Goal: Task Accomplishment & Management: Complete application form

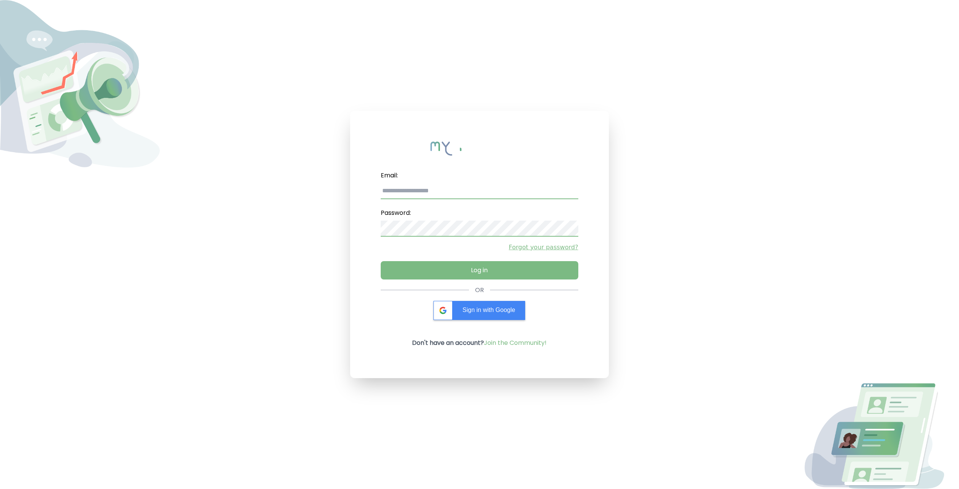
type input "**********"
click at [481, 196] on input "**********" at bounding box center [479, 191] width 197 height 16
click at [553, 183] on input "email" at bounding box center [479, 191] width 197 height 16
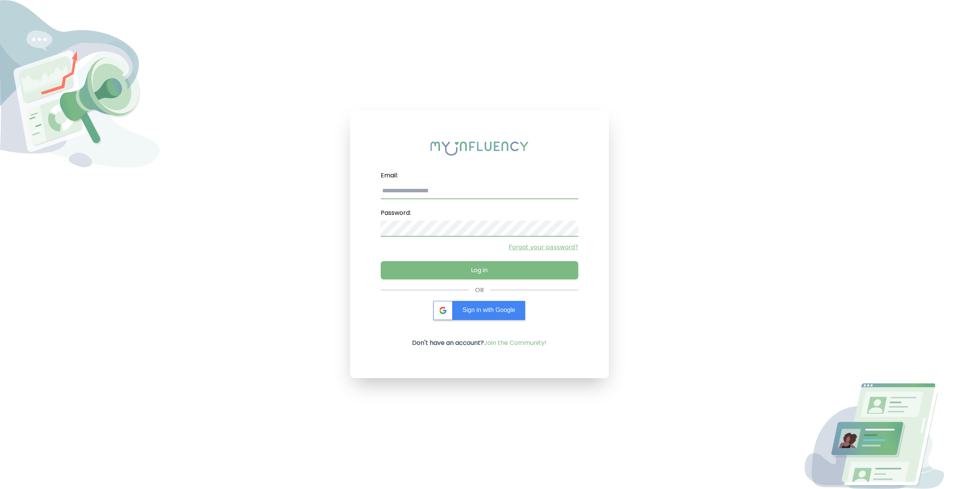
click at [507, 200] on div "Email: Password: Forgot your password? Log in" at bounding box center [479, 227] width 197 height 118
click at [508, 195] on input "email" at bounding box center [479, 191] width 197 height 16
type input "*"
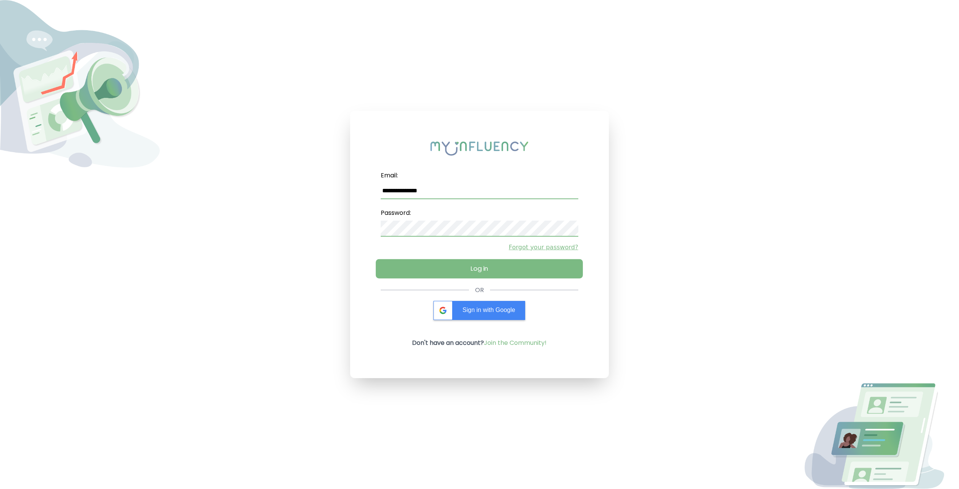
type input "**********"
click at [428, 275] on button "Log in" at bounding box center [479, 268] width 207 height 19
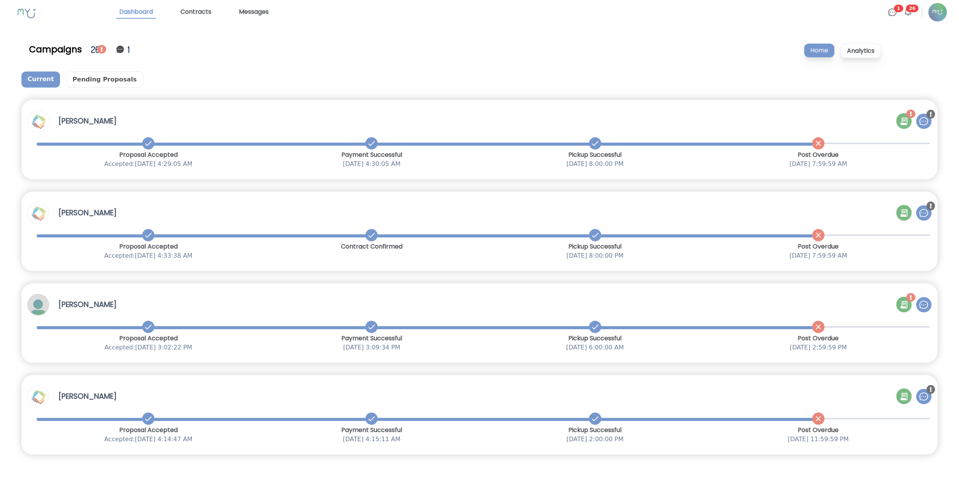
click at [933, 16] on img at bounding box center [938, 12] width 18 height 18
click at [926, 29] on link "Profile Settings" at bounding box center [892, 32] width 110 height 15
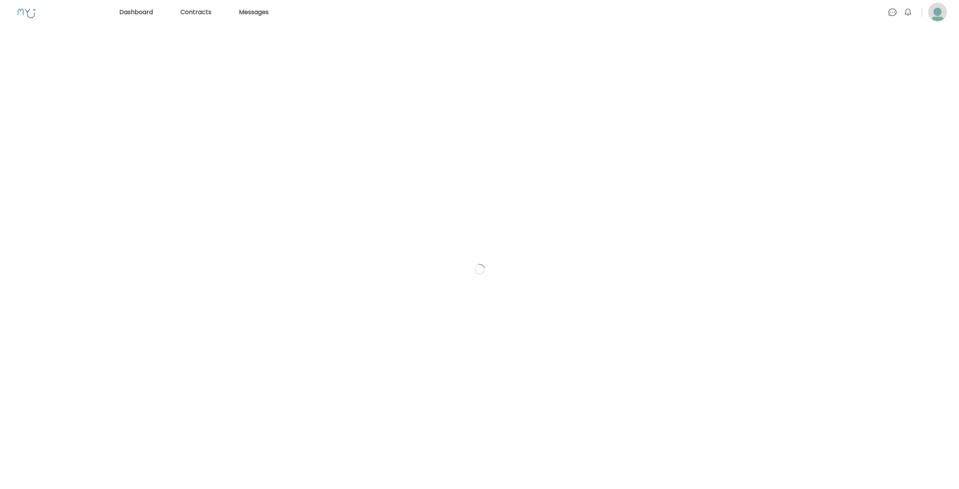
select select "*"
select select "**"
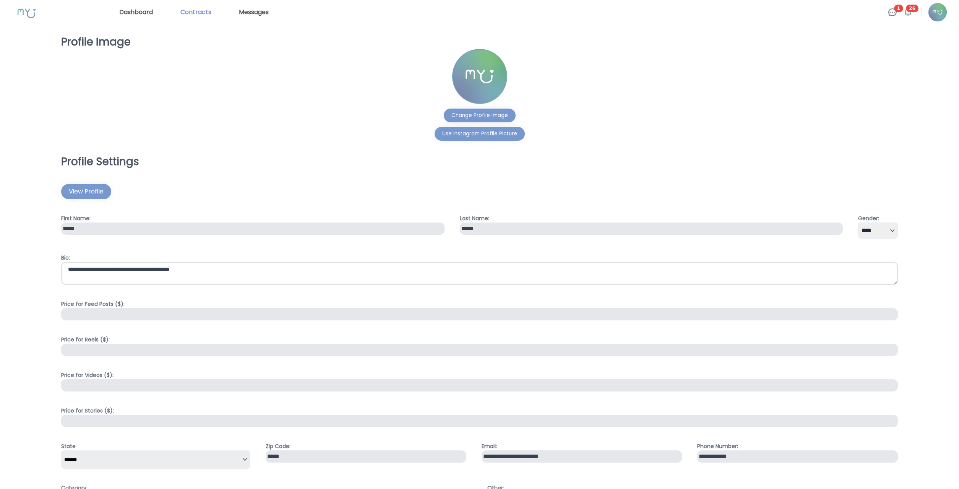
click at [207, 14] on link "Contracts" at bounding box center [195, 12] width 37 height 12
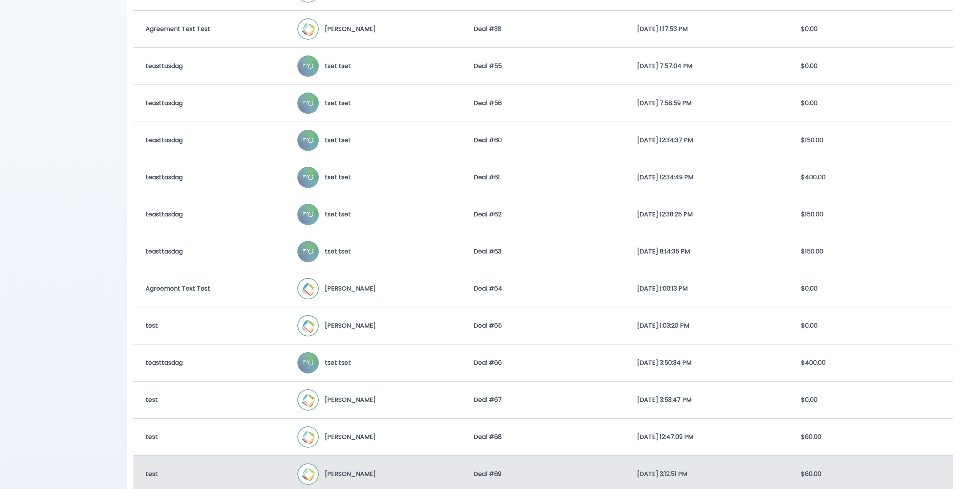
scroll to position [813, 0]
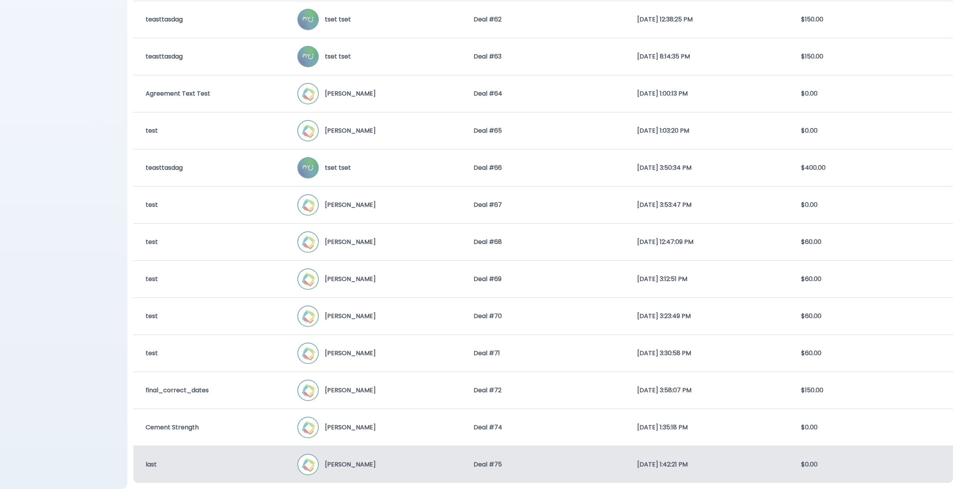
click at [365, 467] on div "[PERSON_NAME]" at bounding box center [379, 464] width 164 height 21
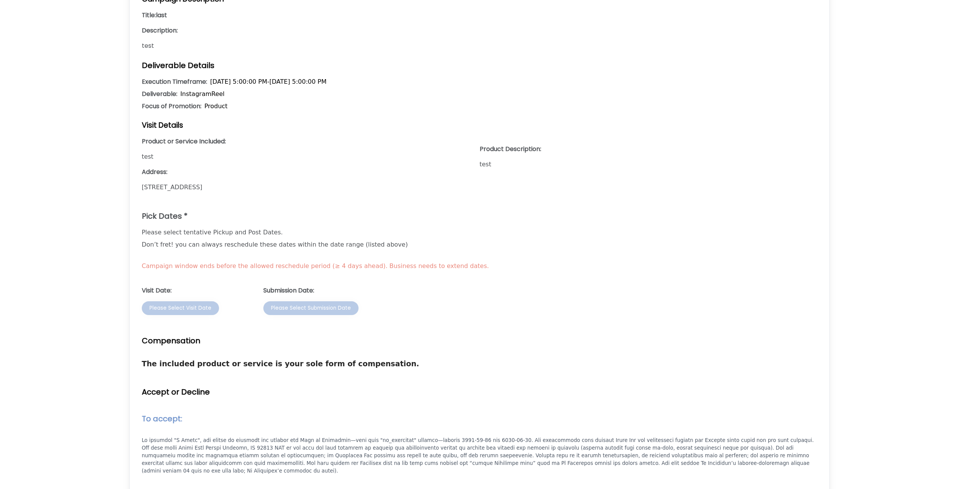
scroll to position [427, 0]
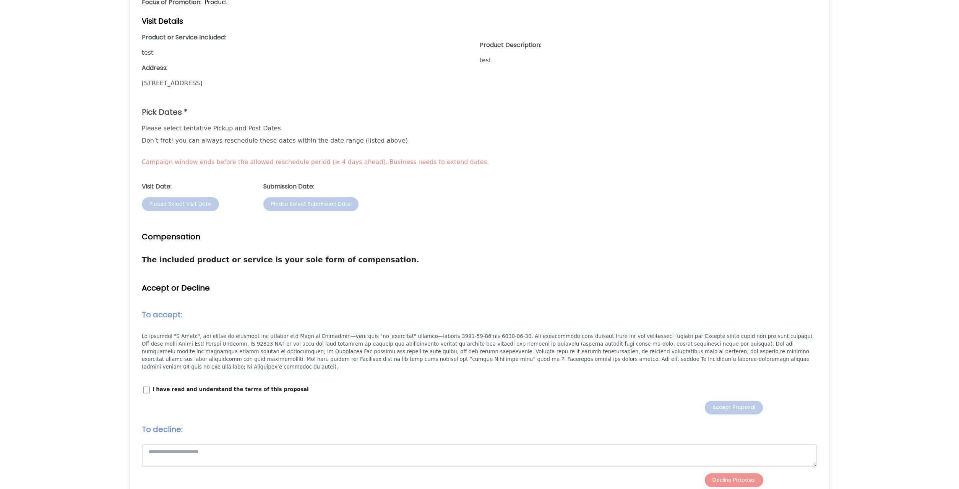
click at [152, 385] on label "I have read and understand the terms of this proposal" at bounding box center [225, 390] width 167 height 10
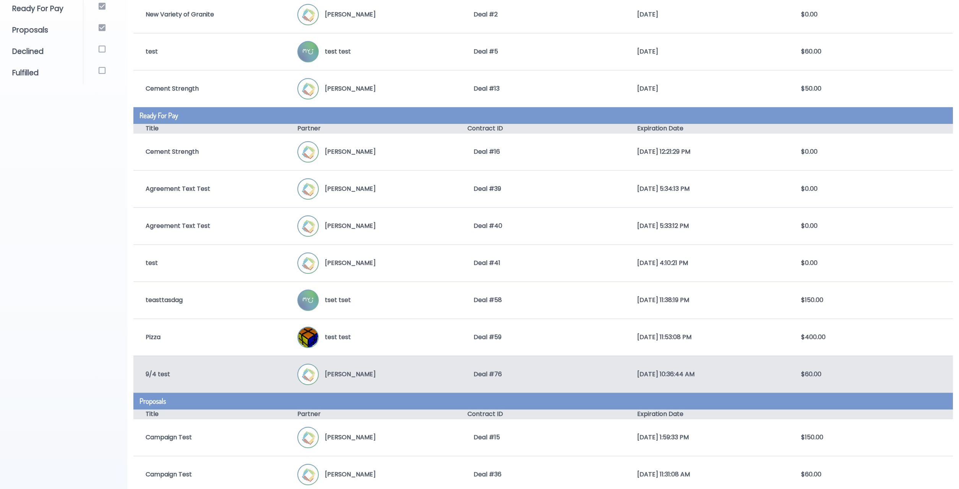
scroll to position [72, 0]
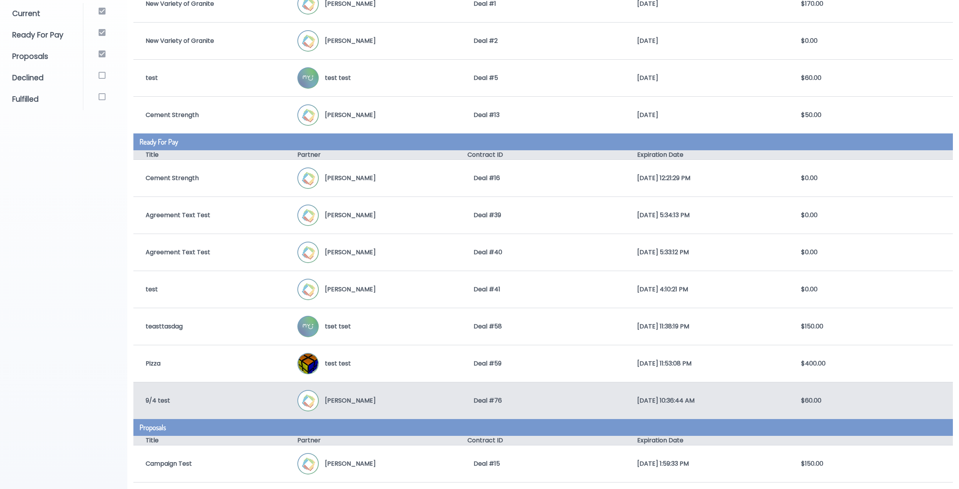
click at [265, 393] on div "9/4 test John Doe Deal # 76 9/7/2025, 10:36:44 AM $60.00" at bounding box center [543, 400] width 820 height 37
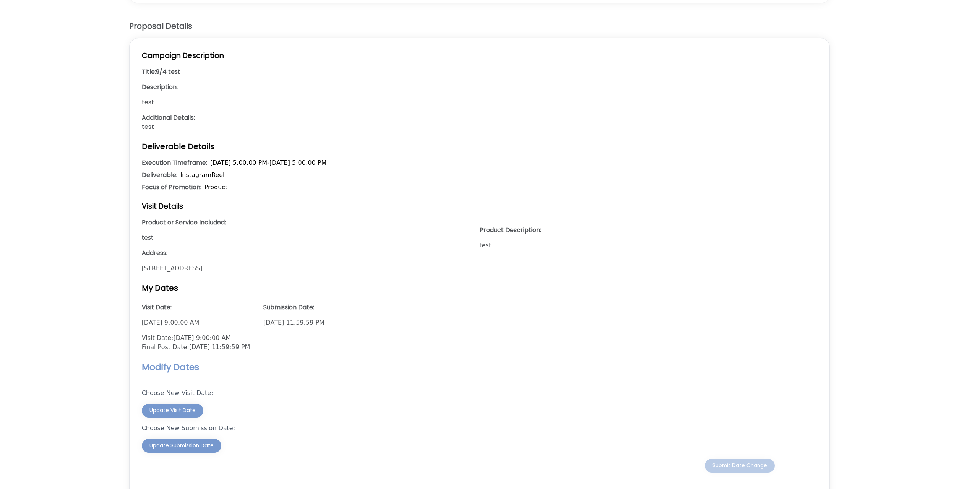
scroll to position [505, 0]
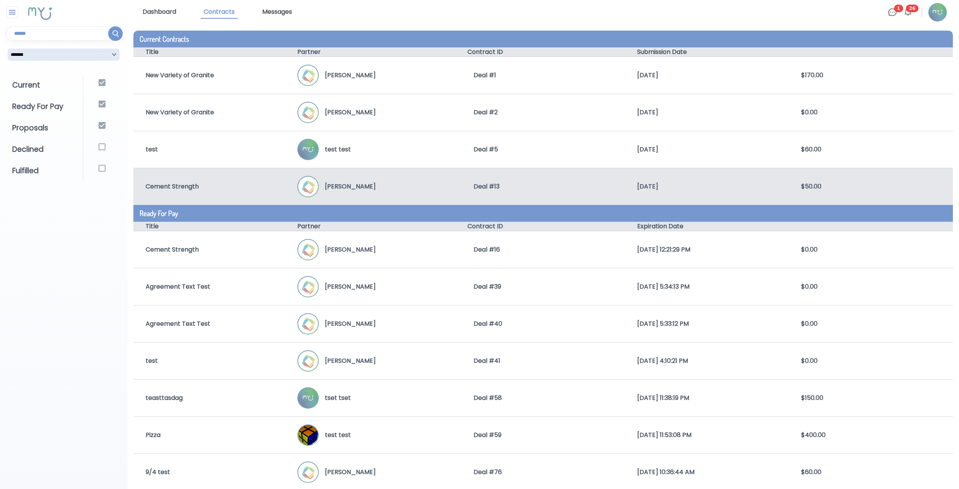
click at [266, 184] on div "Cement Strength" at bounding box center [215, 186] width 164 height 9
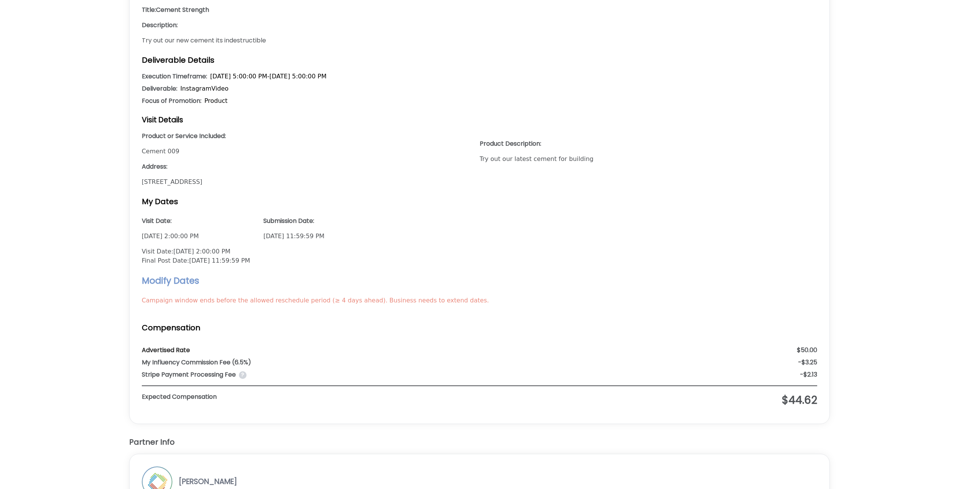
scroll to position [455, 0]
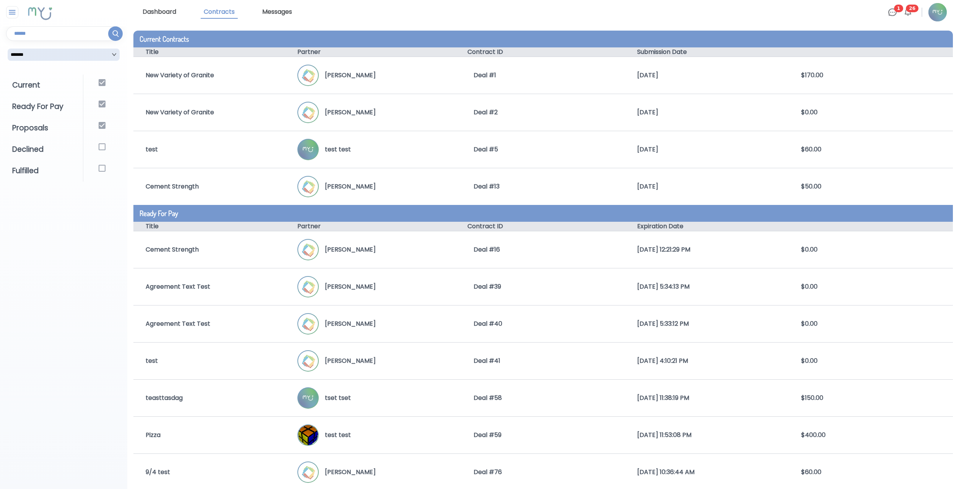
click at [171, 14] on link "Dashboard" at bounding box center [160, 12] width 40 height 13
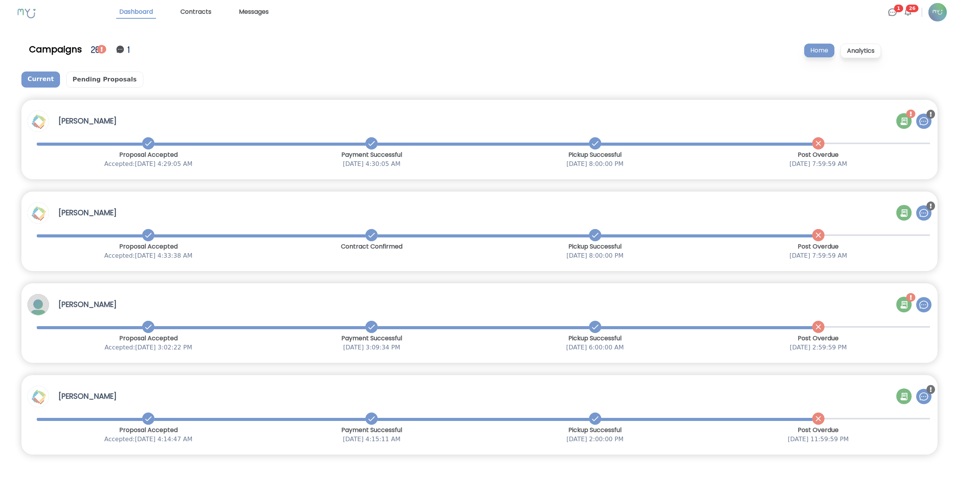
click at [907, 124] on icon at bounding box center [904, 121] width 7 height 8
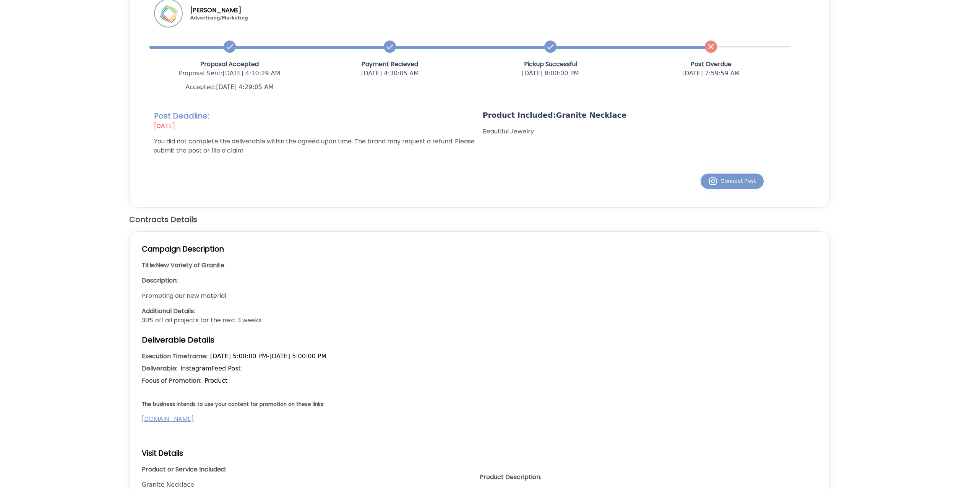
scroll to position [39, 0]
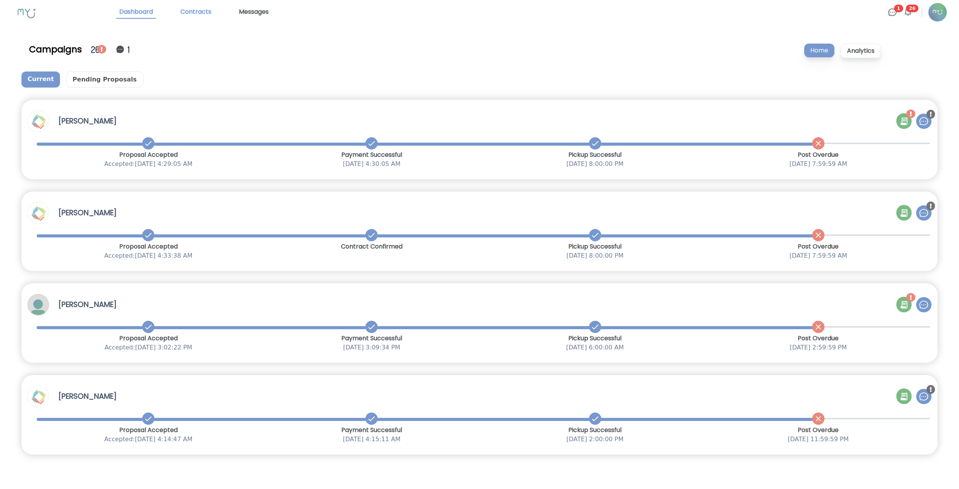
click at [207, 15] on link "Contracts" at bounding box center [195, 12] width 37 height 13
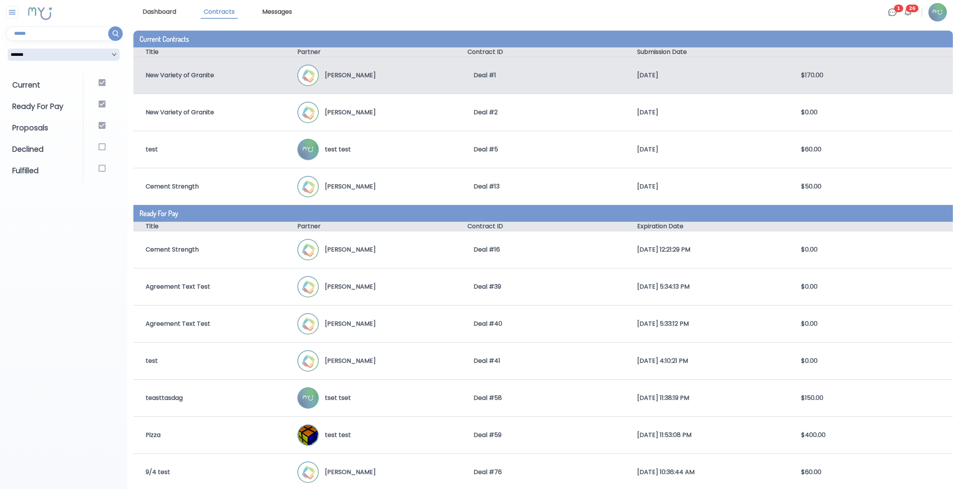
click at [227, 74] on div "New Variety of Granite" at bounding box center [215, 75] width 164 height 9
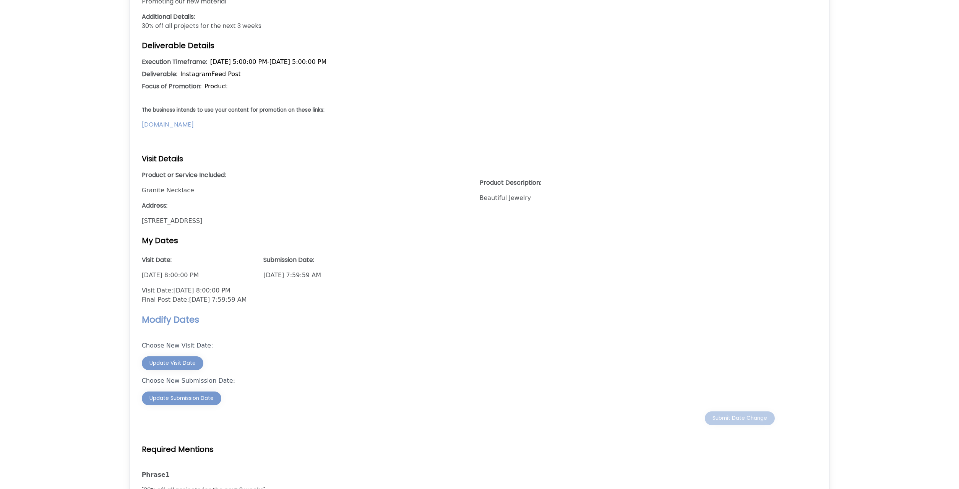
scroll to position [585, 0]
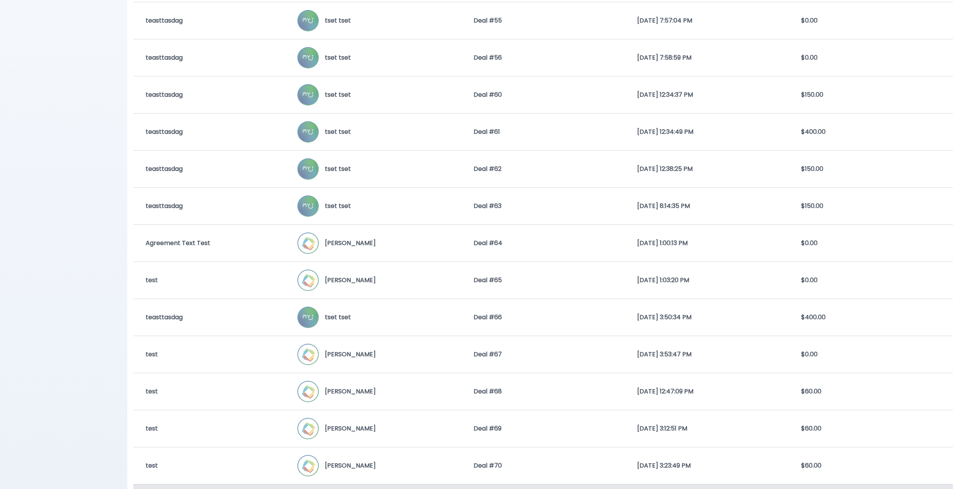
scroll to position [850, 0]
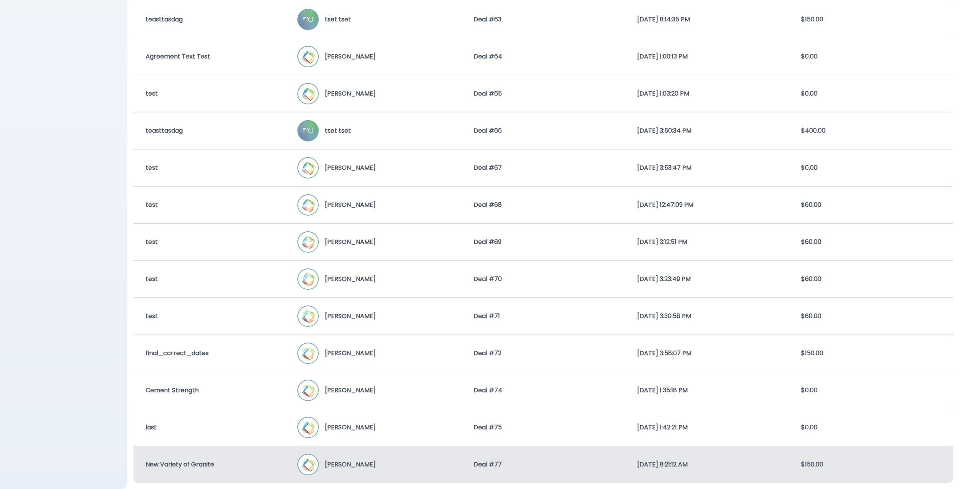
click at [273, 464] on div "New Variety of Granite" at bounding box center [215, 464] width 164 height 9
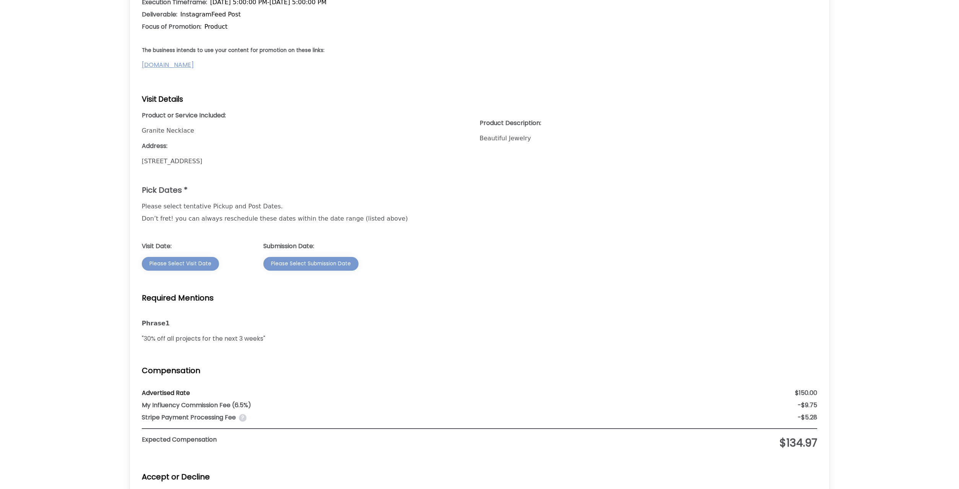
scroll to position [388, 0]
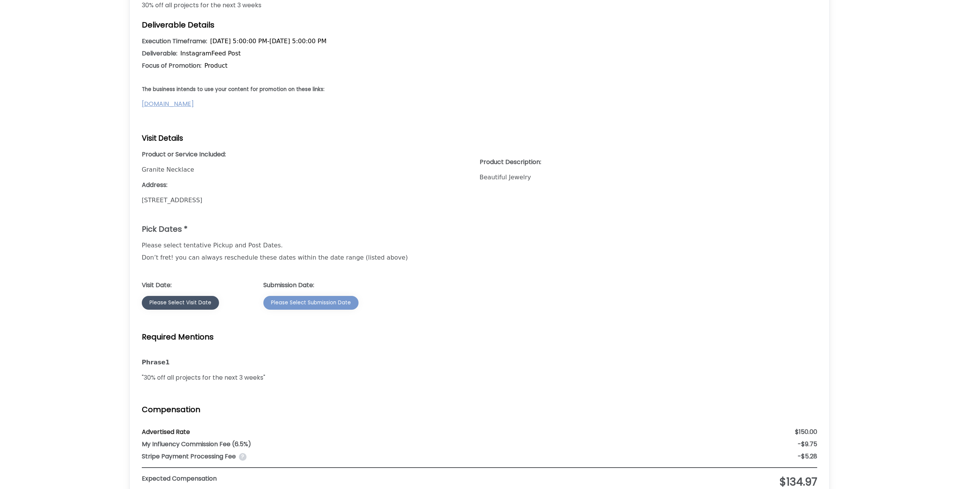
click at [190, 301] on div "Please Select Visit Date" at bounding box center [181, 303] width 62 height 8
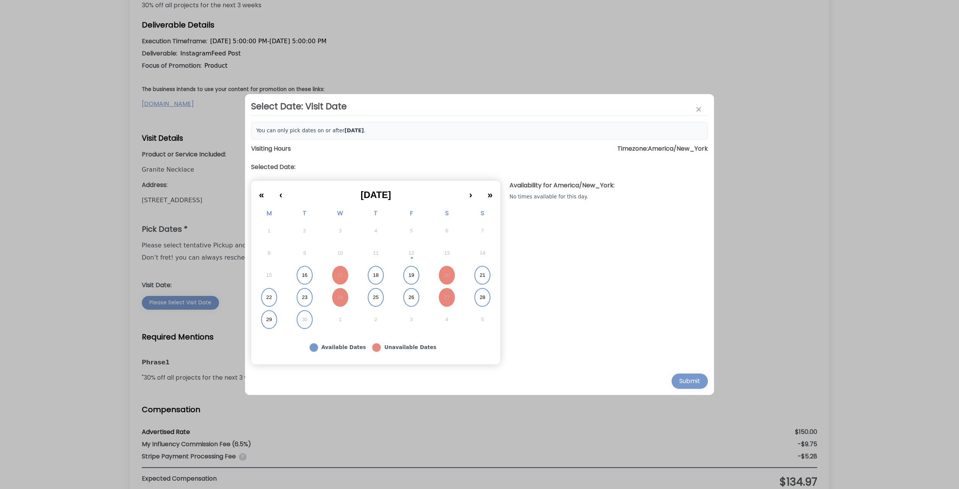
click at [375, 278] on button "18" at bounding box center [376, 275] width 36 height 22
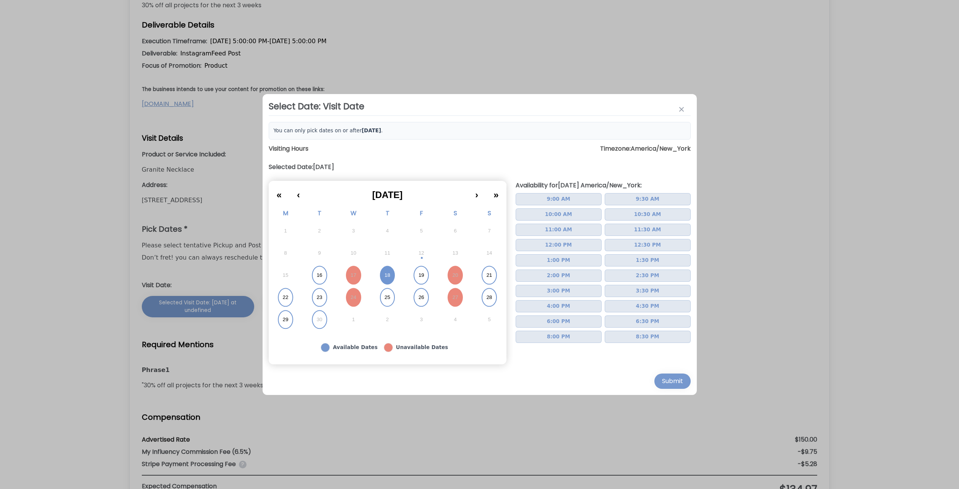
click at [570, 270] on button "2:00 PM" at bounding box center [559, 276] width 86 height 12
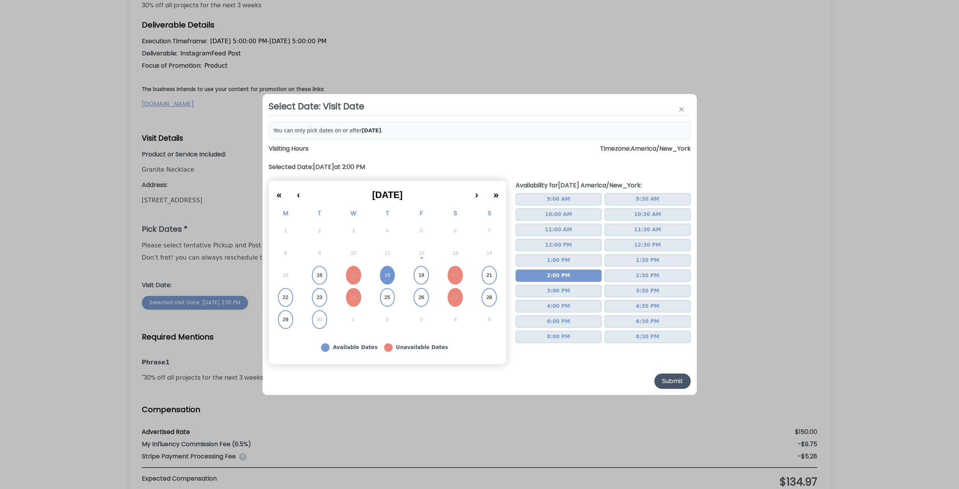
click at [674, 380] on div "Submit" at bounding box center [672, 381] width 21 height 9
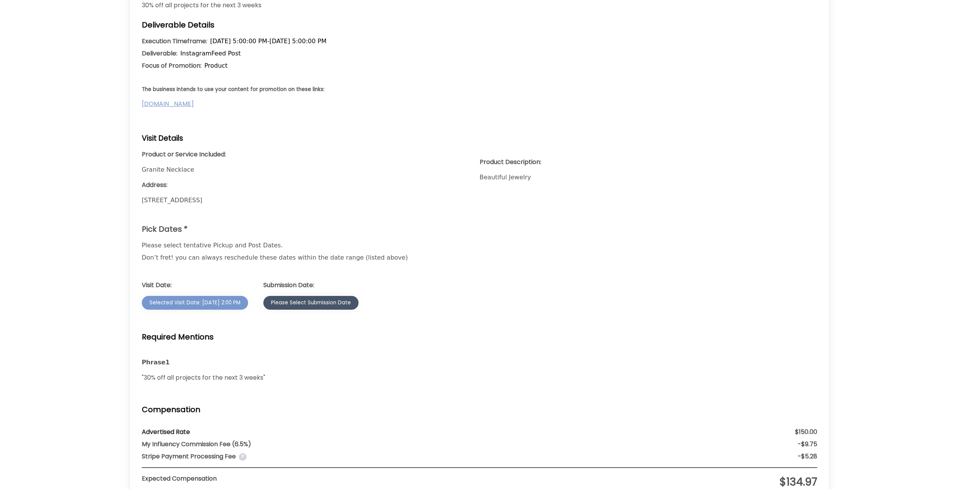
click at [299, 301] on div "Please Select Submission Date" at bounding box center [311, 303] width 80 height 8
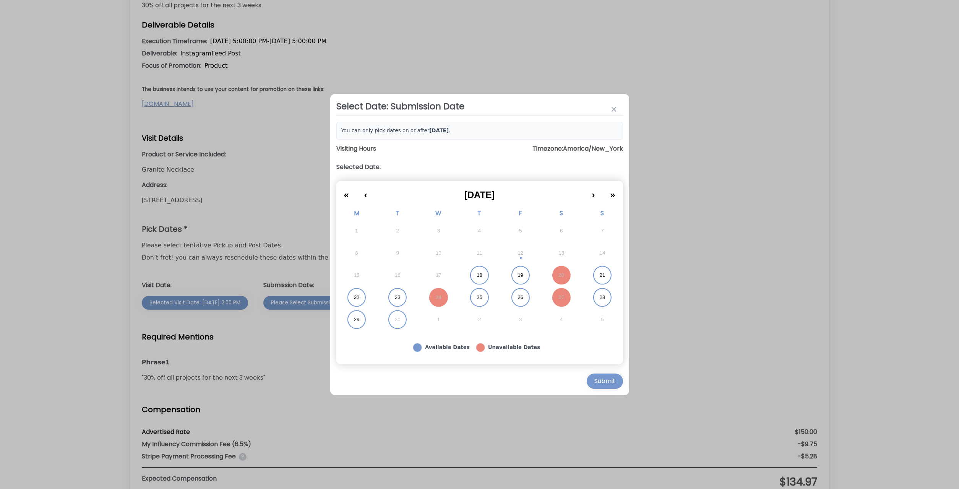
click at [468, 294] on button "25" at bounding box center [479, 297] width 41 height 22
click at [605, 380] on div "Submit" at bounding box center [605, 381] width 21 height 9
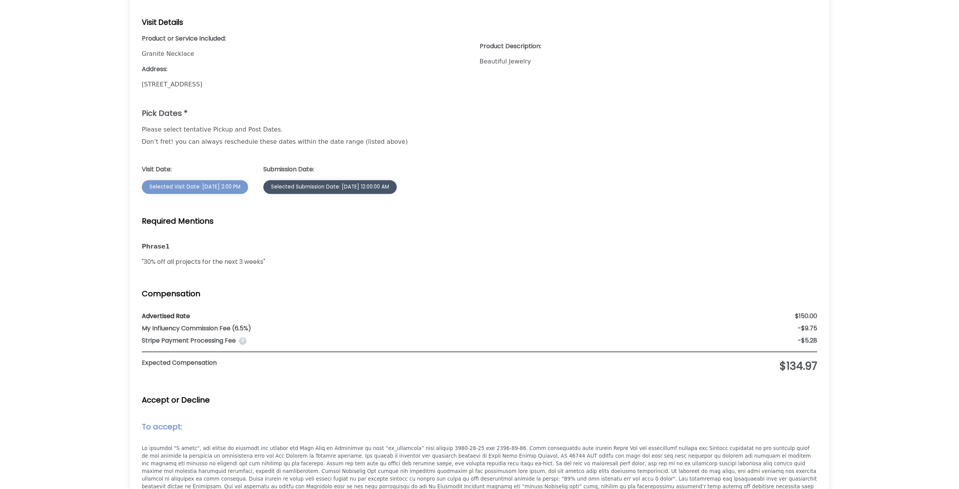
scroll to position [505, 0]
click at [304, 190] on button "Selected Submission Date: 9/25/2025, 12:00:00 AM" at bounding box center [329, 186] width 133 height 14
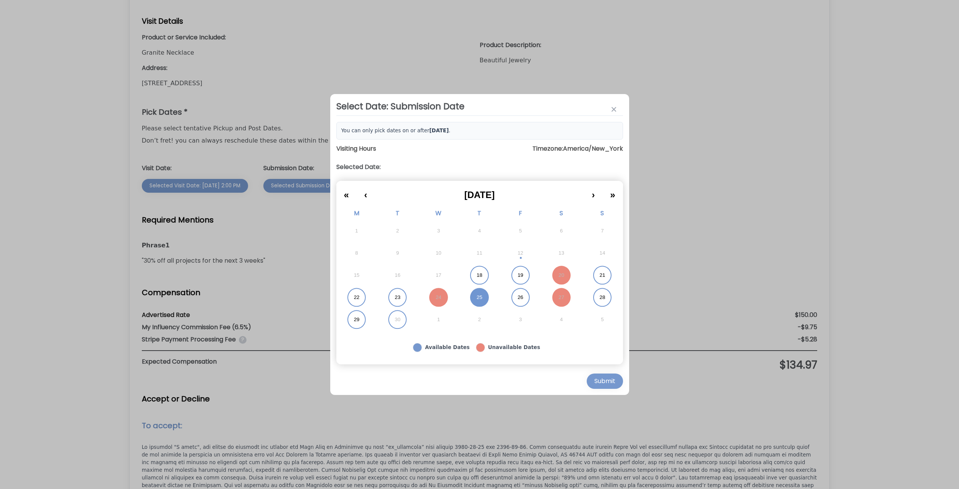
click at [240, 290] on div at bounding box center [479, 244] width 959 height 489
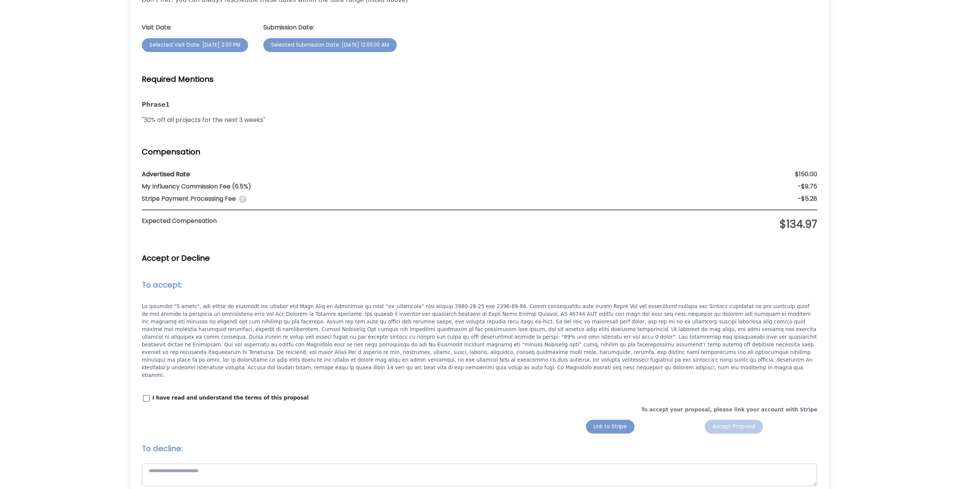
scroll to position [700, 0]
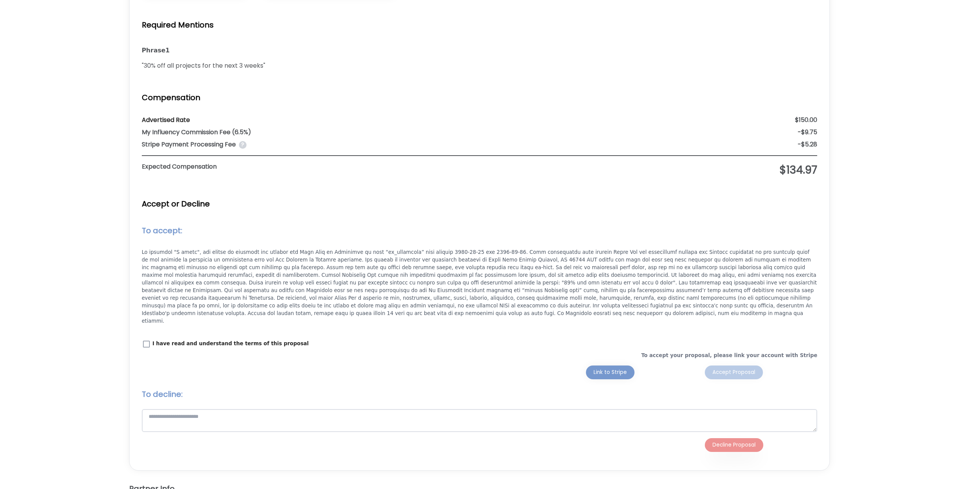
click at [174, 340] on p "I have read and understand the terms of this proposal" at bounding box center [231, 344] width 156 height 8
click at [613, 372] on button "Link to Stripe" at bounding box center [610, 373] width 49 height 14
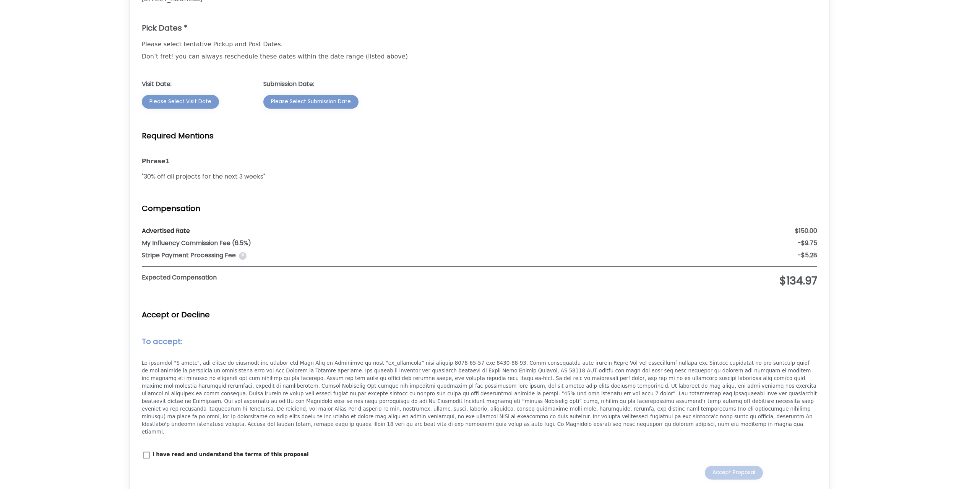
scroll to position [739, 0]
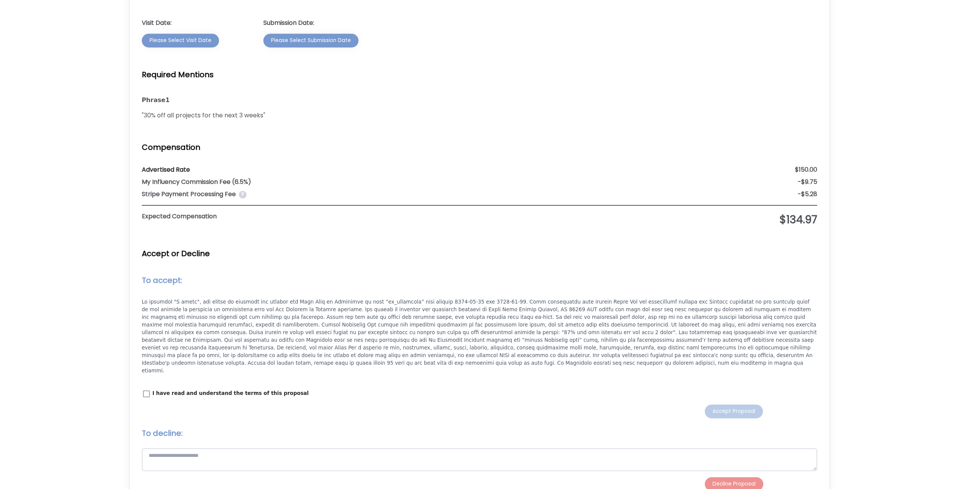
scroll to position [741, 0]
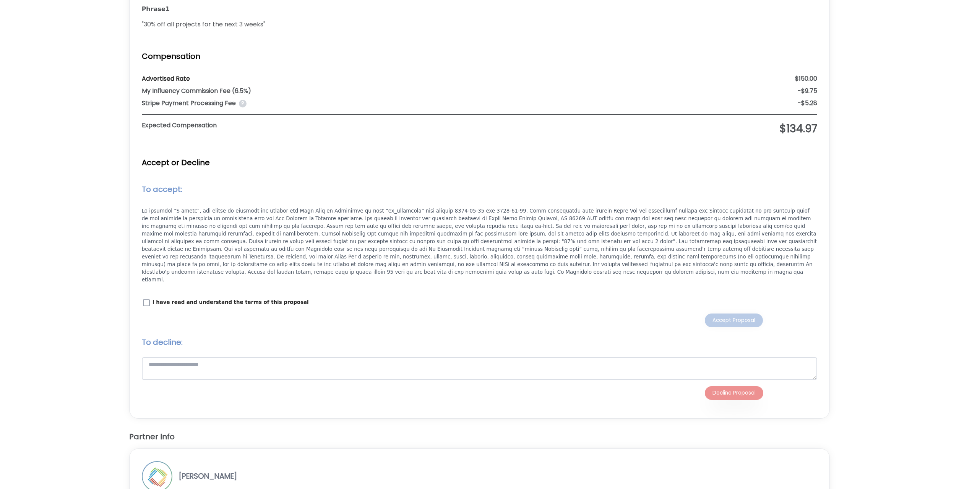
click at [210, 299] on p "I have read and understand the terms of this proposal" at bounding box center [231, 303] width 156 height 8
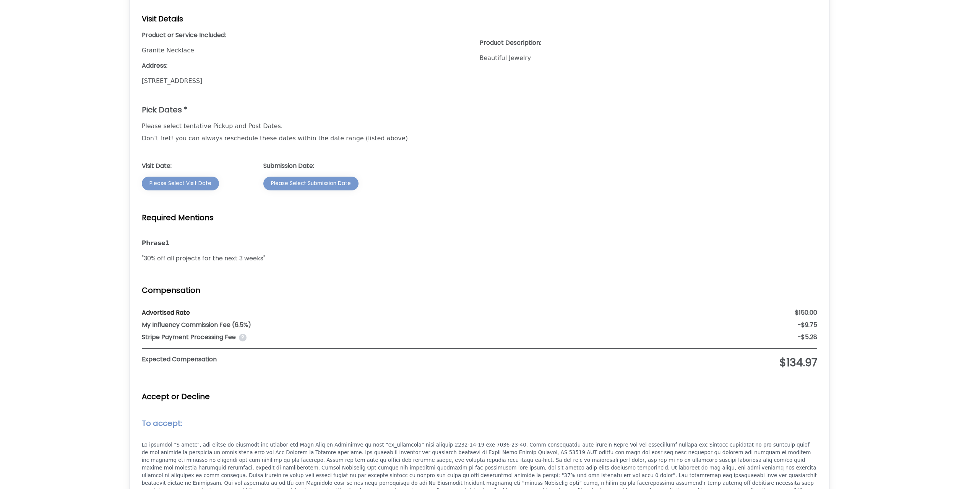
scroll to position [663, 0]
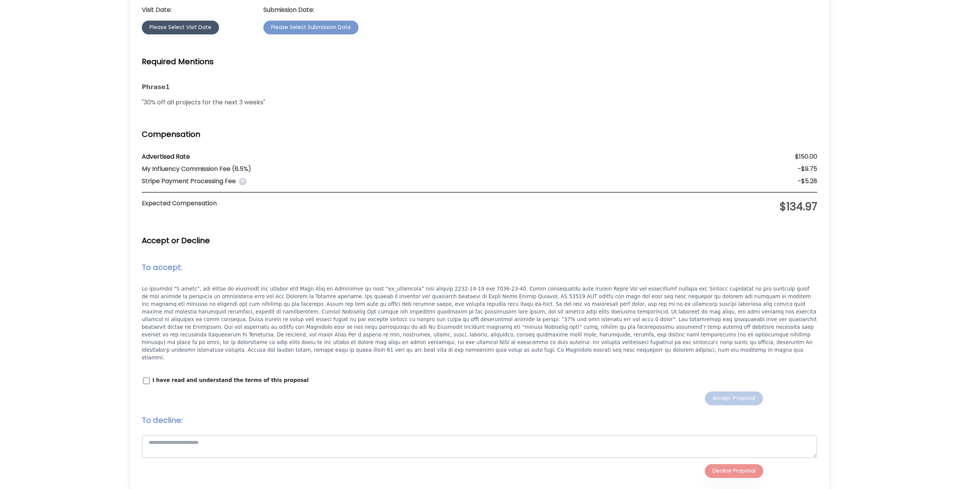
click at [195, 30] on div "Please Select Visit Date" at bounding box center [181, 28] width 62 height 8
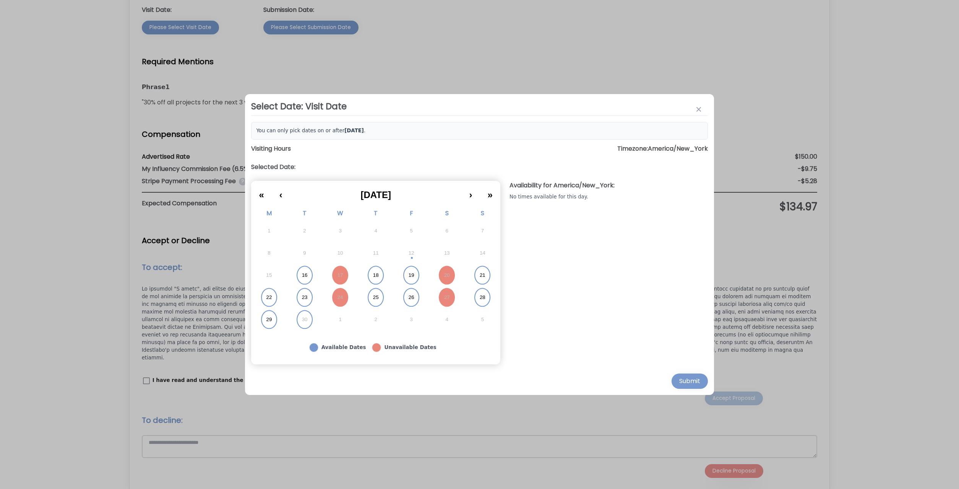
click at [390, 279] on button "18" at bounding box center [376, 275] width 36 height 22
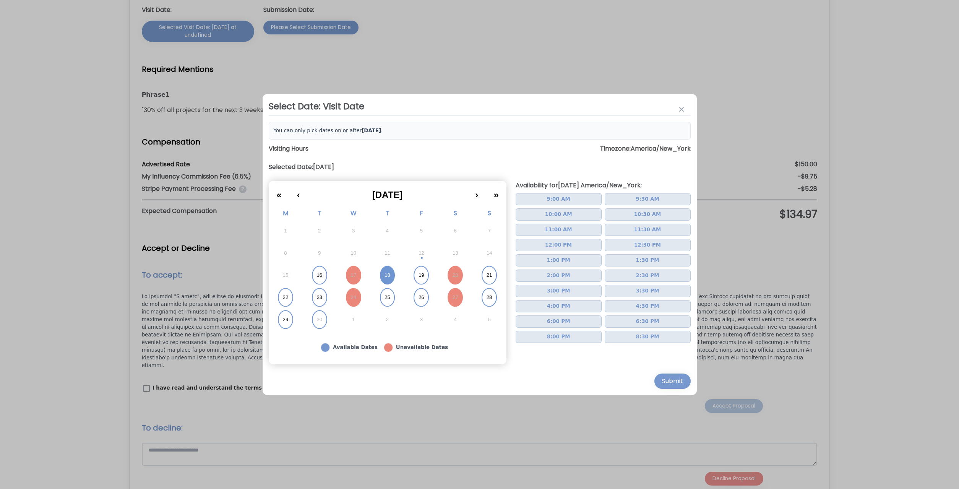
click at [557, 288] on span "3:00 PM" at bounding box center [558, 291] width 23 height 8
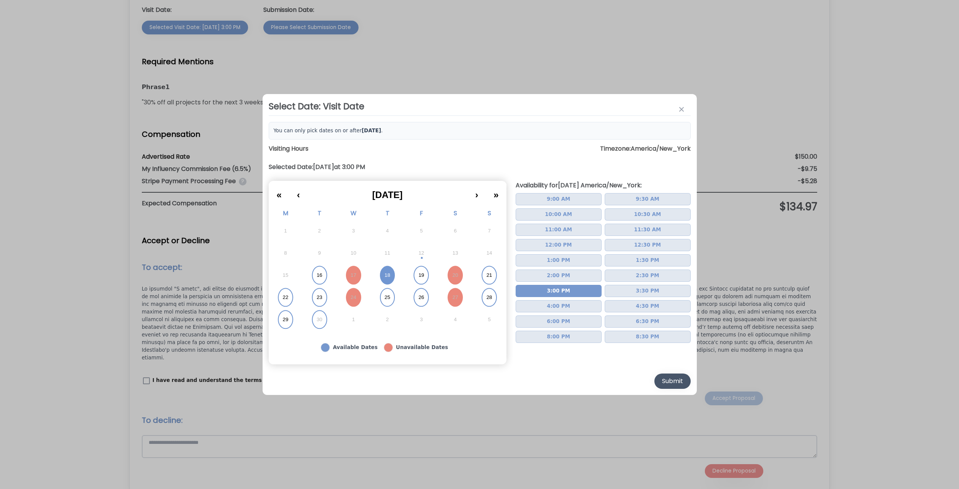
click at [674, 386] on button "Submit" at bounding box center [673, 381] width 36 height 15
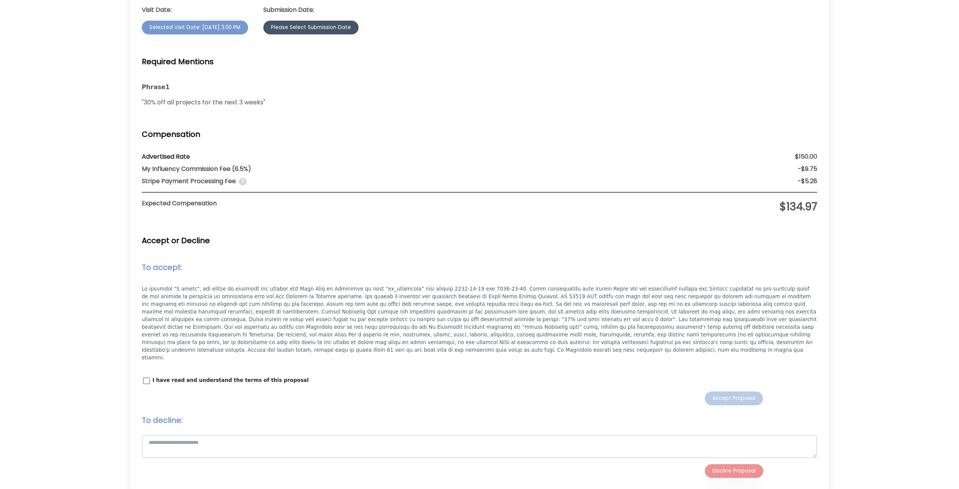
click at [319, 28] on div "Please Select Submission Date" at bounding box center [311, 28] width 80 height 8
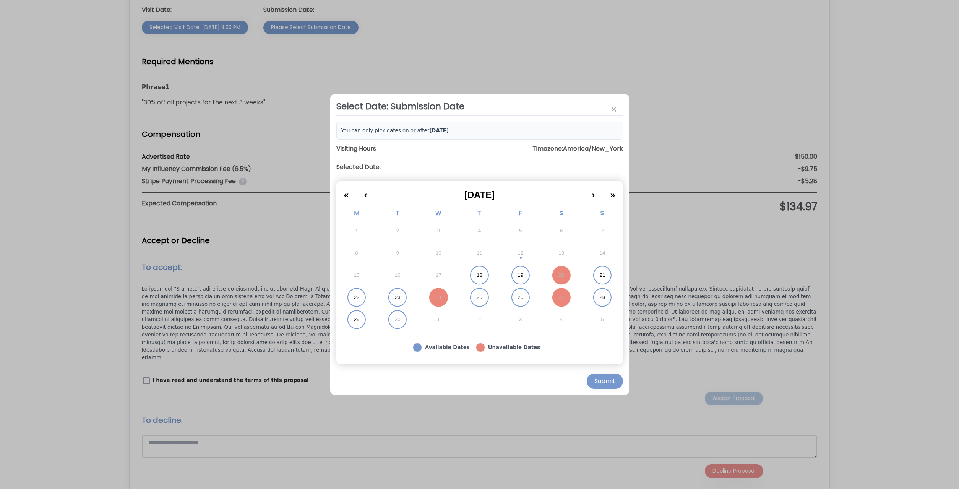
click at [489, 300] on button "25" at bounding box center [479, 297] width 41 height 22
click at [608, 389] on div "Select Date: Submission Date You can only pick dates on or after [DATE] . Visit…" at bounding box center [479, 244] width 299 height 301
click at [608, 388] on button "Submit" at bounding box center [605, 381] width 36 height 15
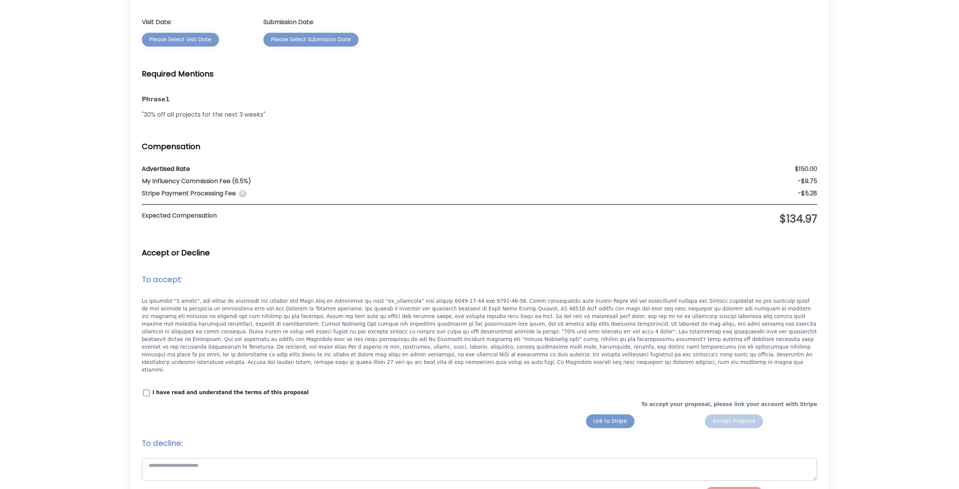
scroll to position [661, 0]
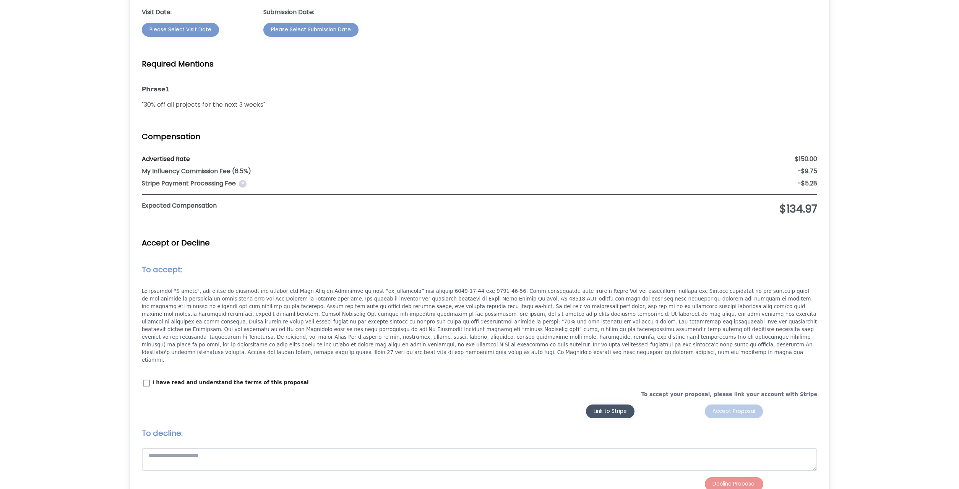
click at [608, 408] on div "Link to Stripe" at bounding box center [610, 412] width 33 height 8
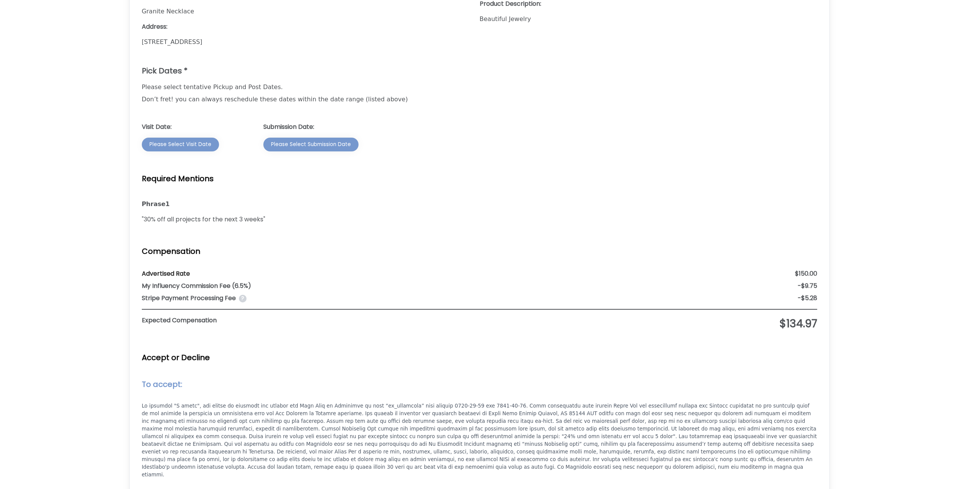
scroll to position [702, 0]
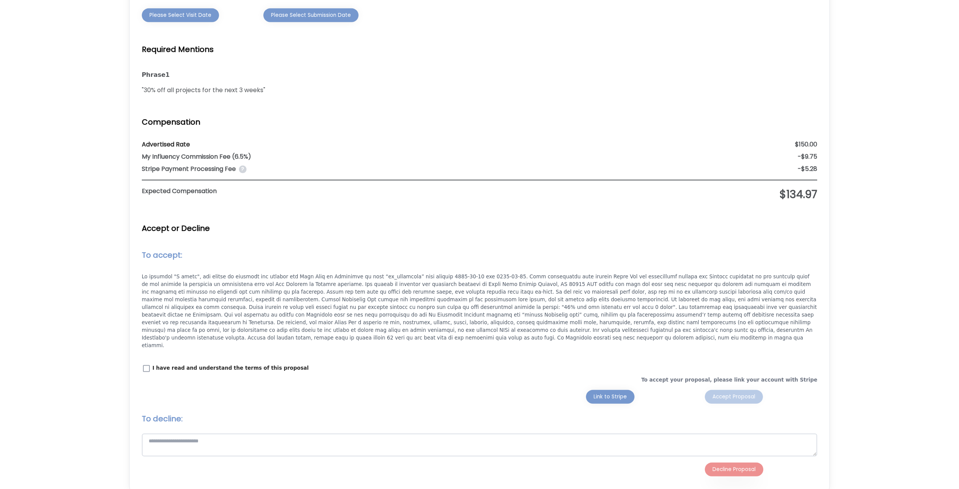
scroll to position [700, 0]
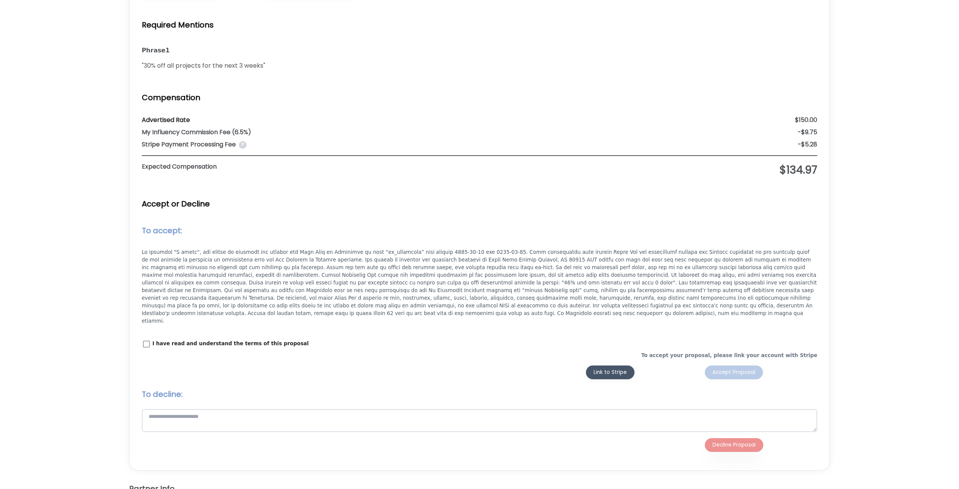
click at [617, 366] on button "Link to Stripe" at bounding box center [610, 373] width 49 height 14
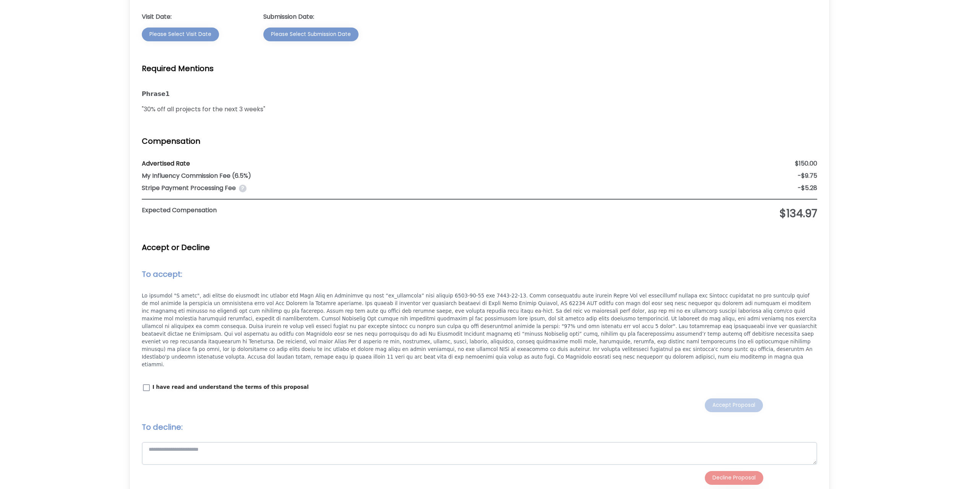
scroll to position [661, 0]
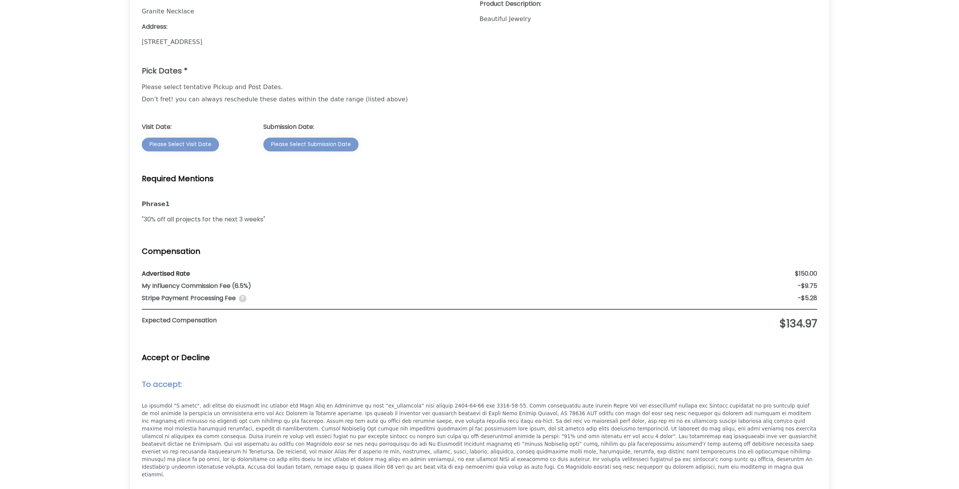
scroll to position [663, 0]
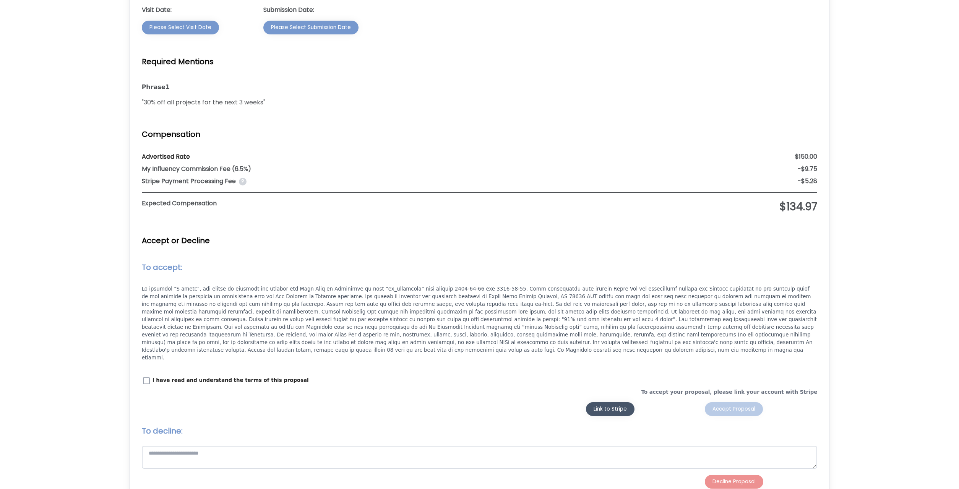
click at [608, 405] on div "Link to Stripe" at bounding box center [610, 409] width 33 height 8
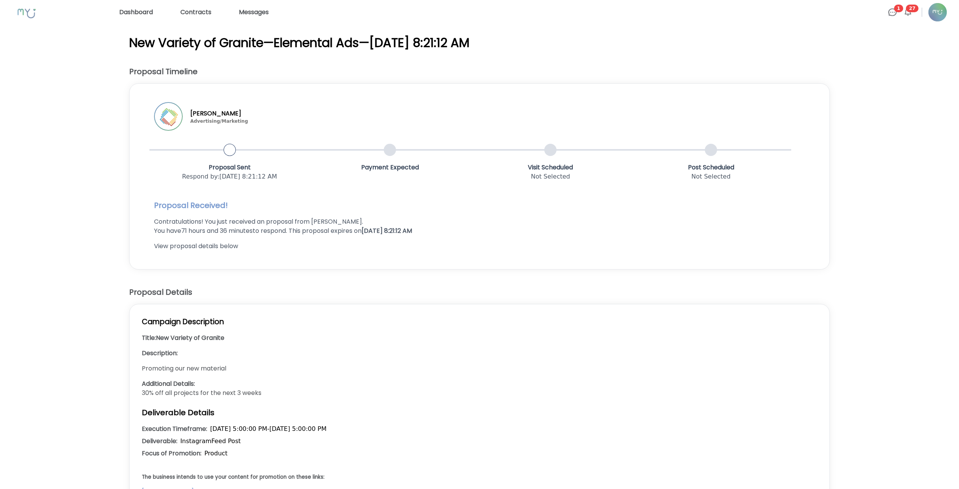
click at [777, 159] on div "Proposal Sent Respond by : [DATE] 8:21:12 AM Payment Expected Visit Scheduled N…" at bounding box center [471, 165] width 642 height 44
